Goal: Transaction & Acquisition: Purchase product/service

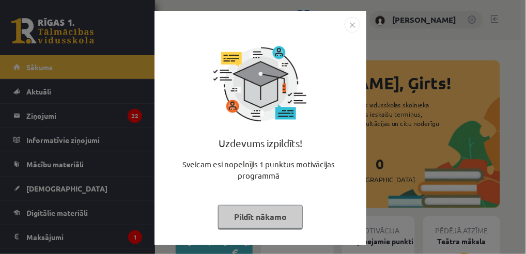
click at [353, 26] on img "Close" at bounding box center [351, 24] width 15 height 15
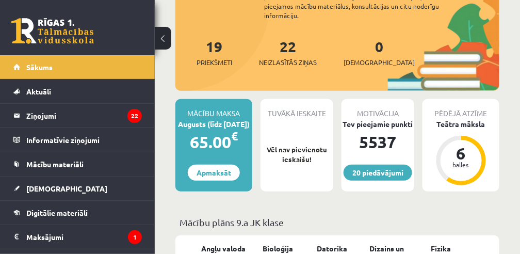
scroll to position [137, 0]
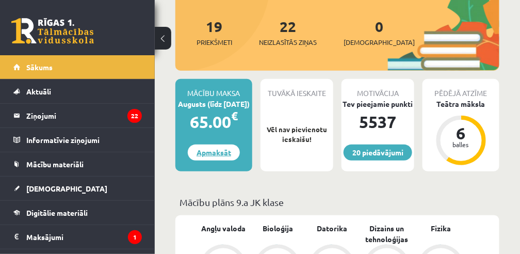
click at [224, 157] on link "Apmaksāt" at bounding box center [214, 153] width 52 height 16
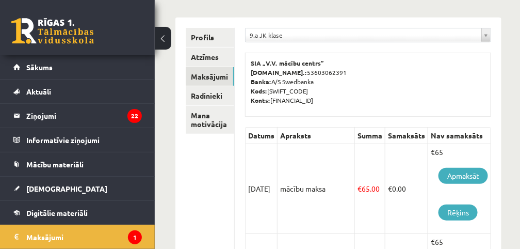
scroll to position [172, 0]
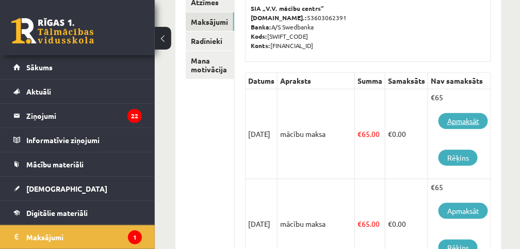
click at [473, 121] on link "Apmaksāt" at bounding box center [464, 121] width 50 height 16
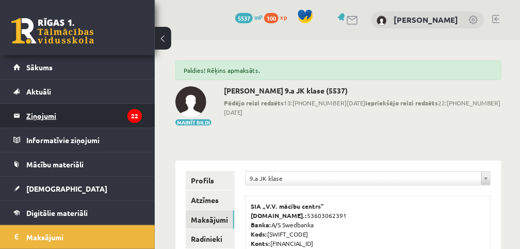
click at [52, 114] on legend "Ziņojumi 22" at bounding box center [84, 116] width 116 height 24
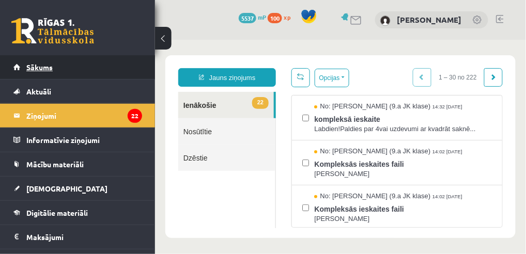
click at [44, 69] on span "Sākums" at bounding box center [39, 66] width 26 height 9
